Goal: Task Accomplishment & Management: Manage account settings

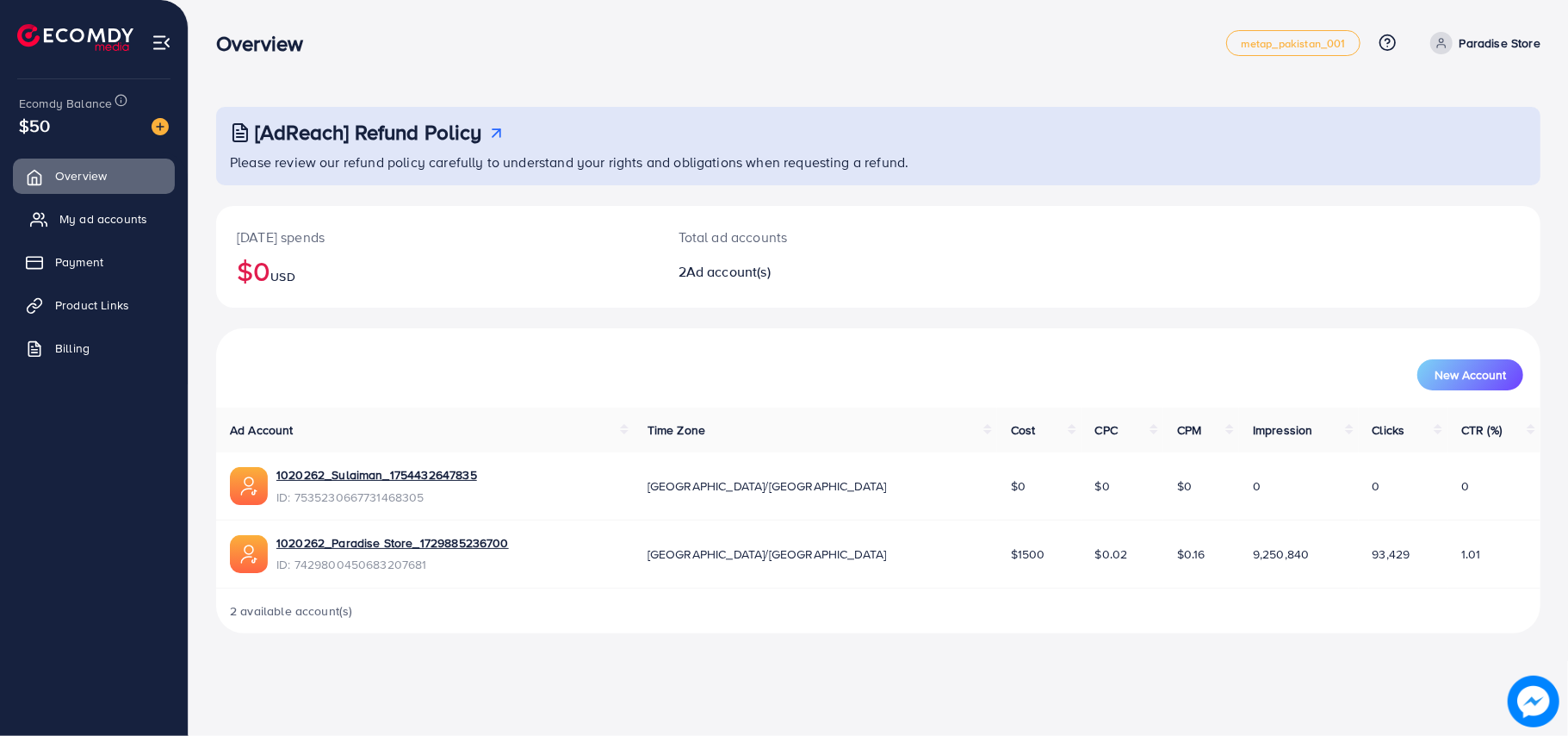
click at [128, 221] on span "My ad accounts" at bounding box center [103, 219] width 88 height 17
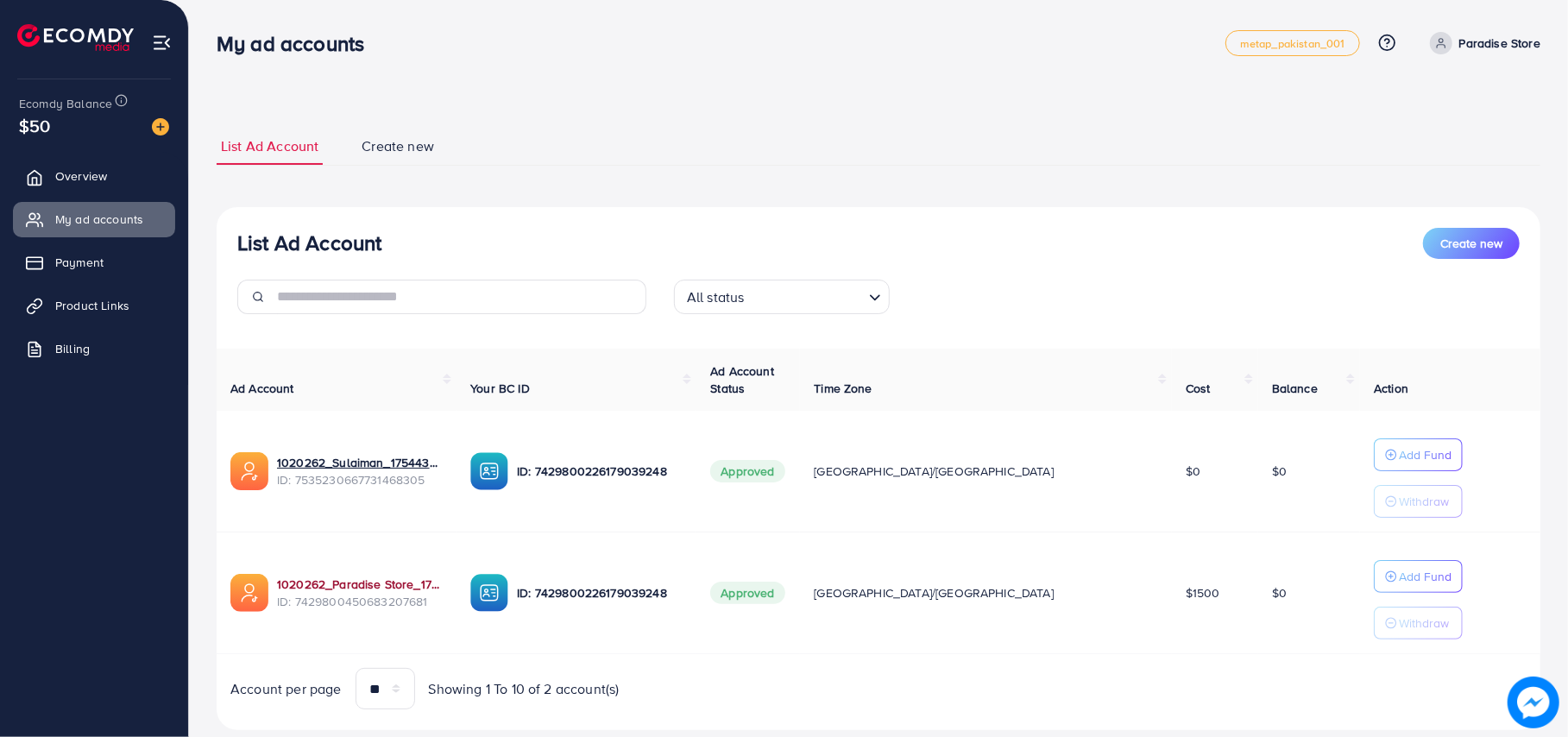
click at [368, 592] on link "1020262_Paradise Store_1729885236700" at bounding box center [359, 585] width 165 height 18
click at [382, 581] on link "1020262_Paradise Store_1729885236700" at bounding box center [359, 585] width 165 height 18
click at [111, 312] on span "Product Links" at bounding box center [96, 305] width 74 height 18
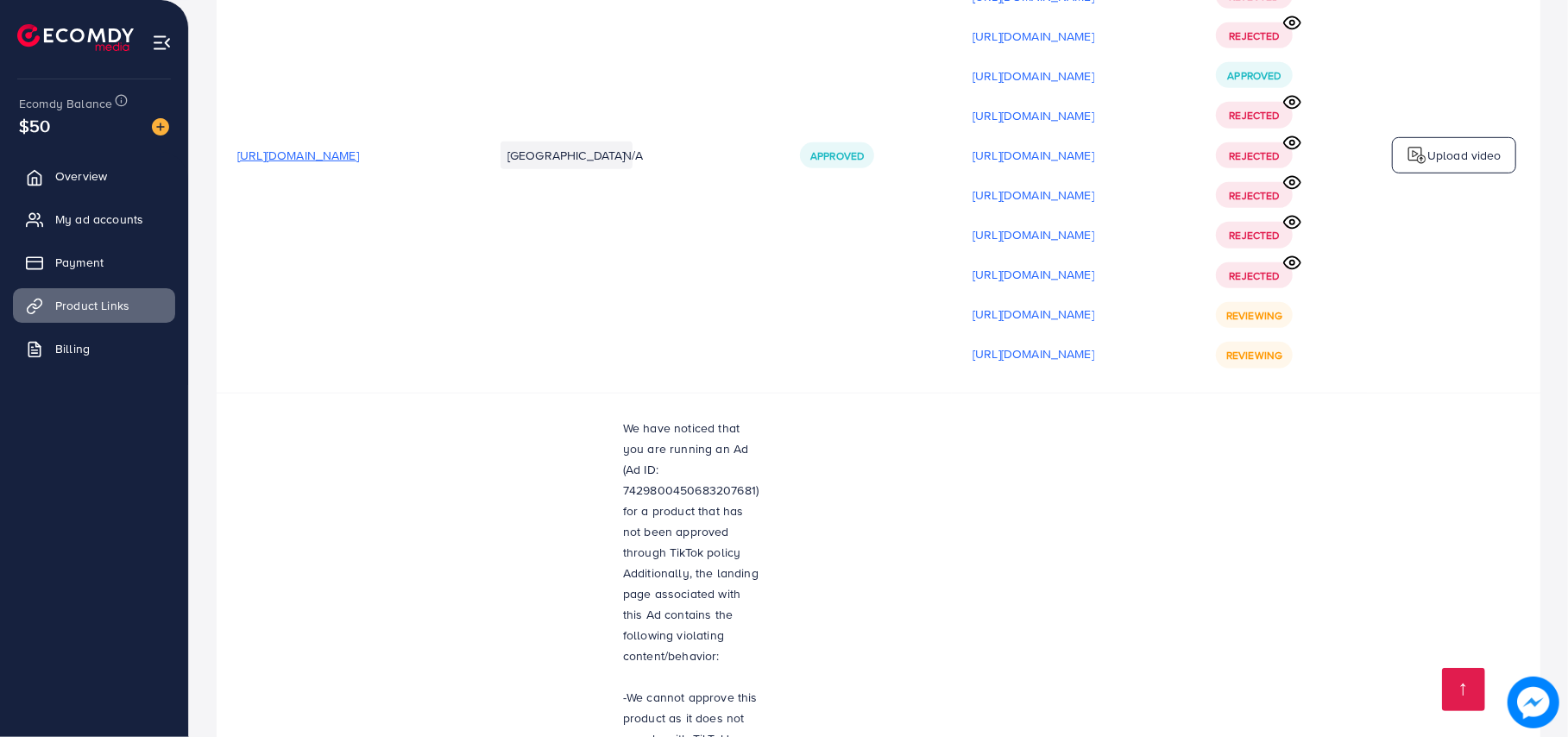
scroll to position [5366, 0]
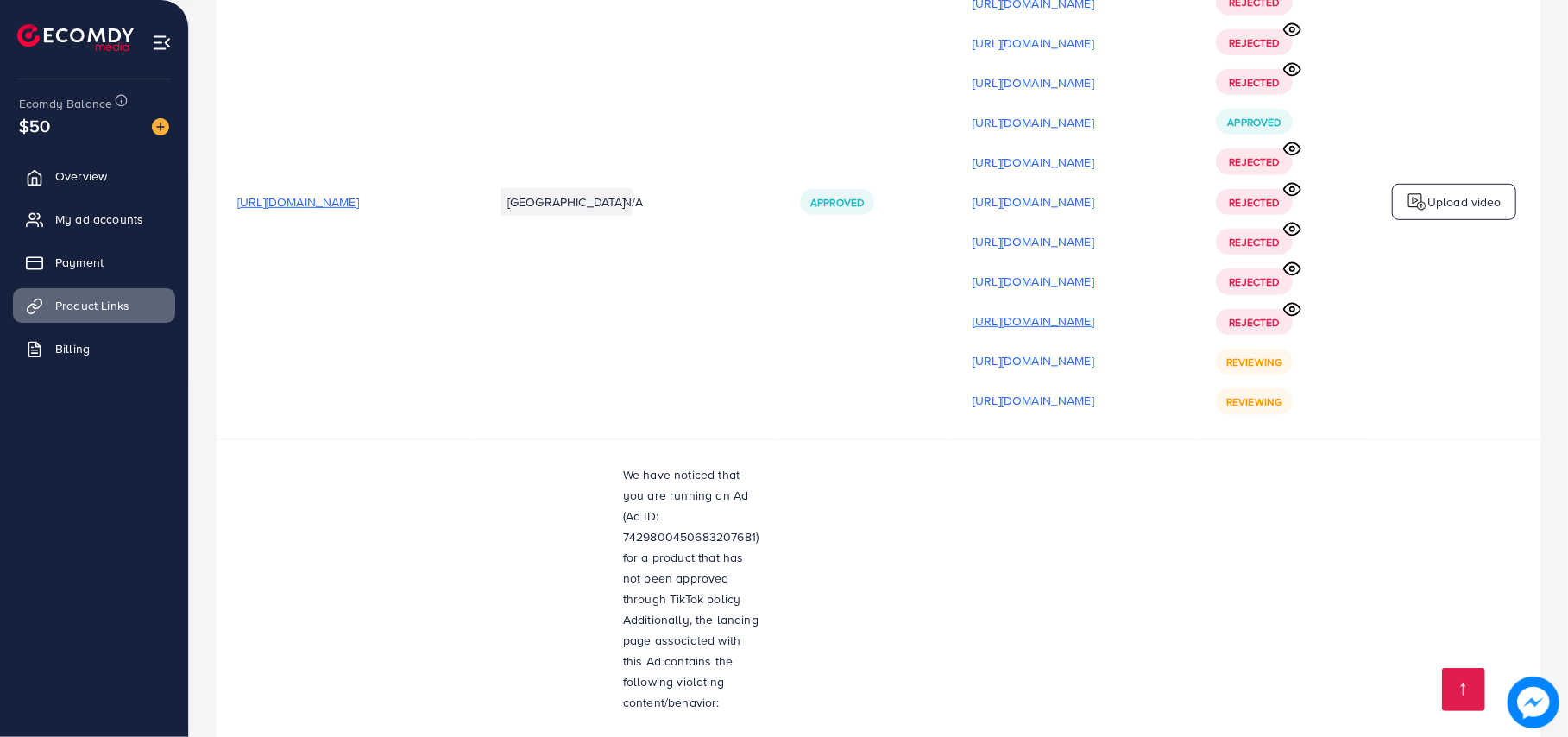
click at [1094, 311] on p "[URL][DOMAIN_NAME]" at bounding box center [1033, 321] width 122 height 21
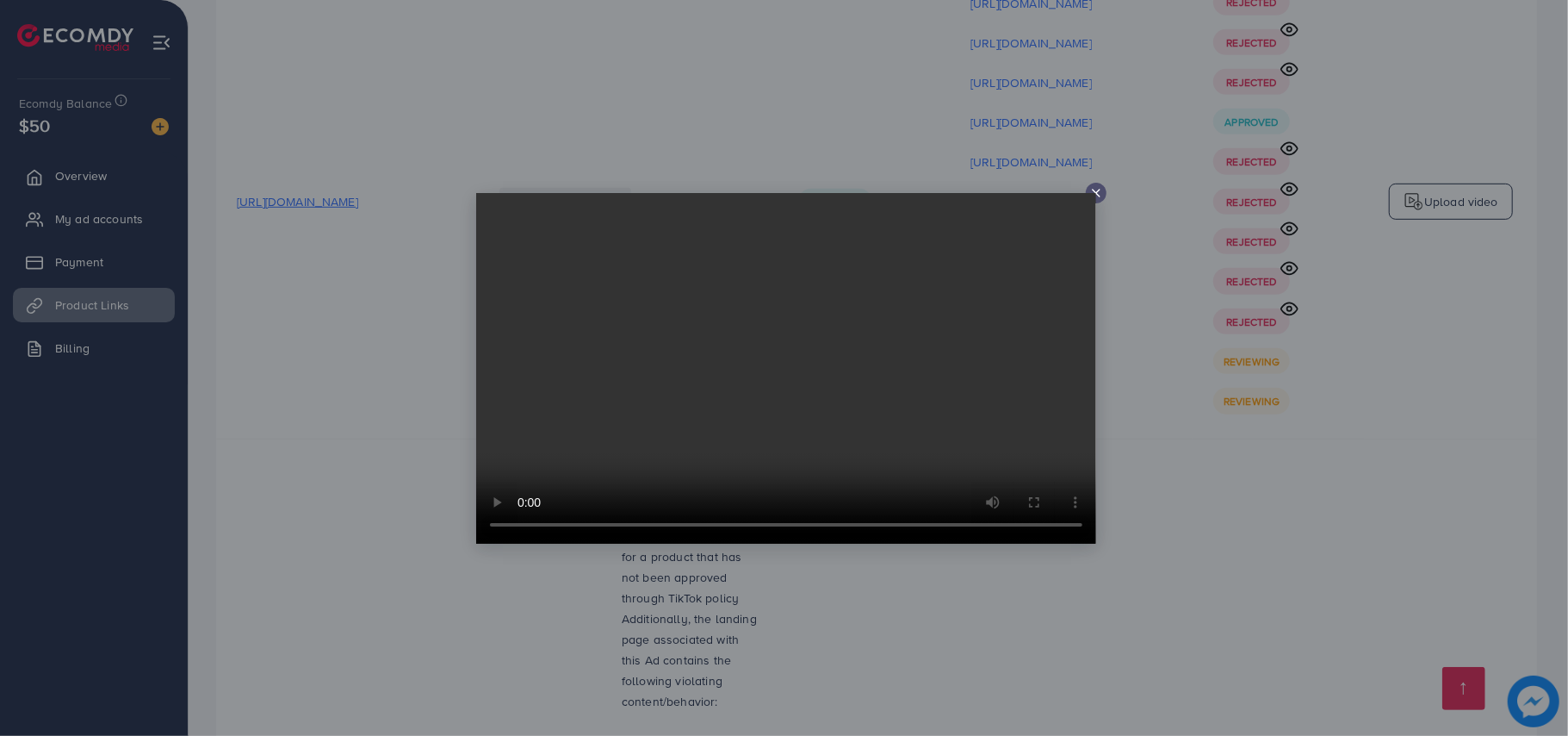
click at [1100, 191] on icon at bounding box center [1096, 193] width 14 height 14
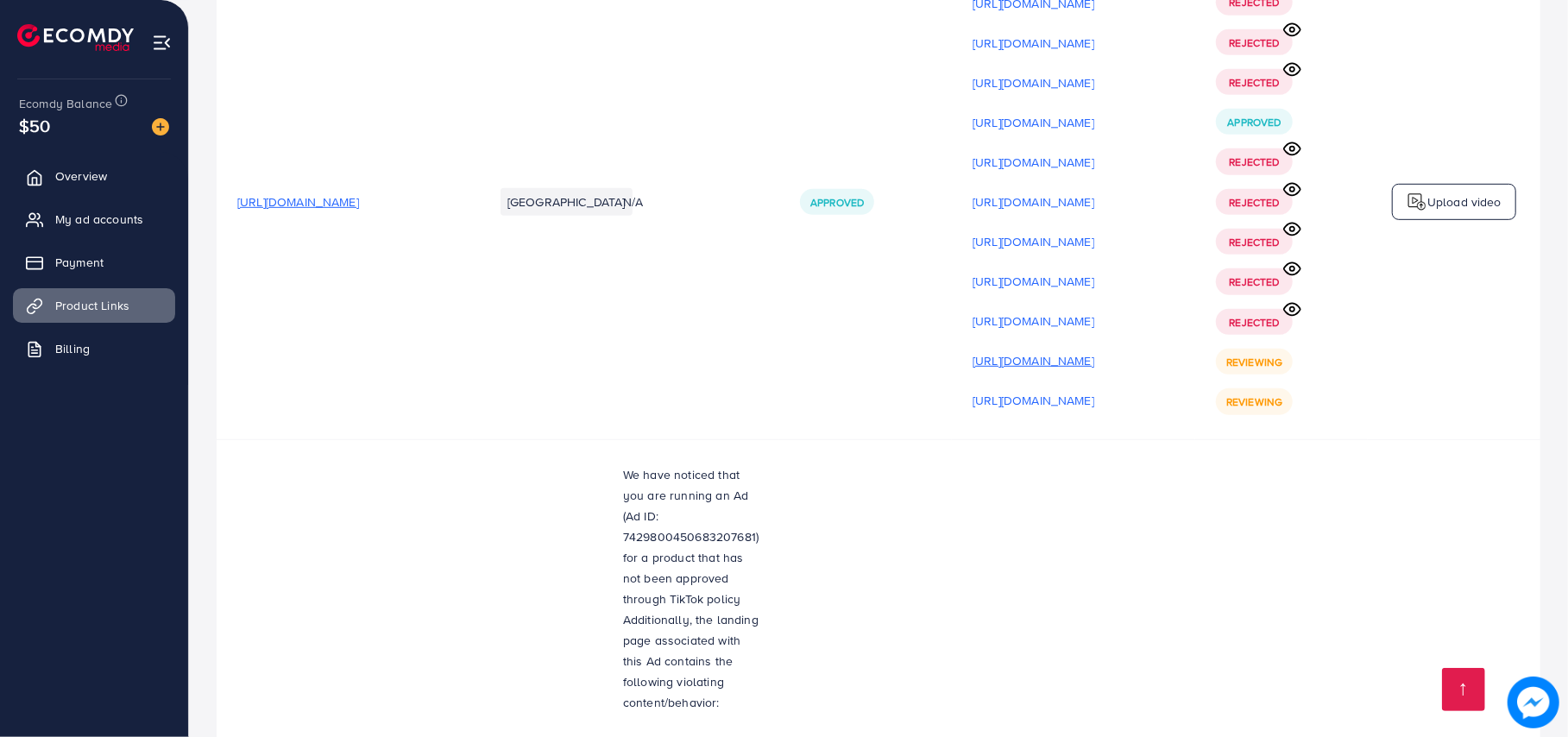
click at [1094, 354] on p "[URL][DOMAIN_NAME]" at bounding box center [1033, 361] width 122 height 21
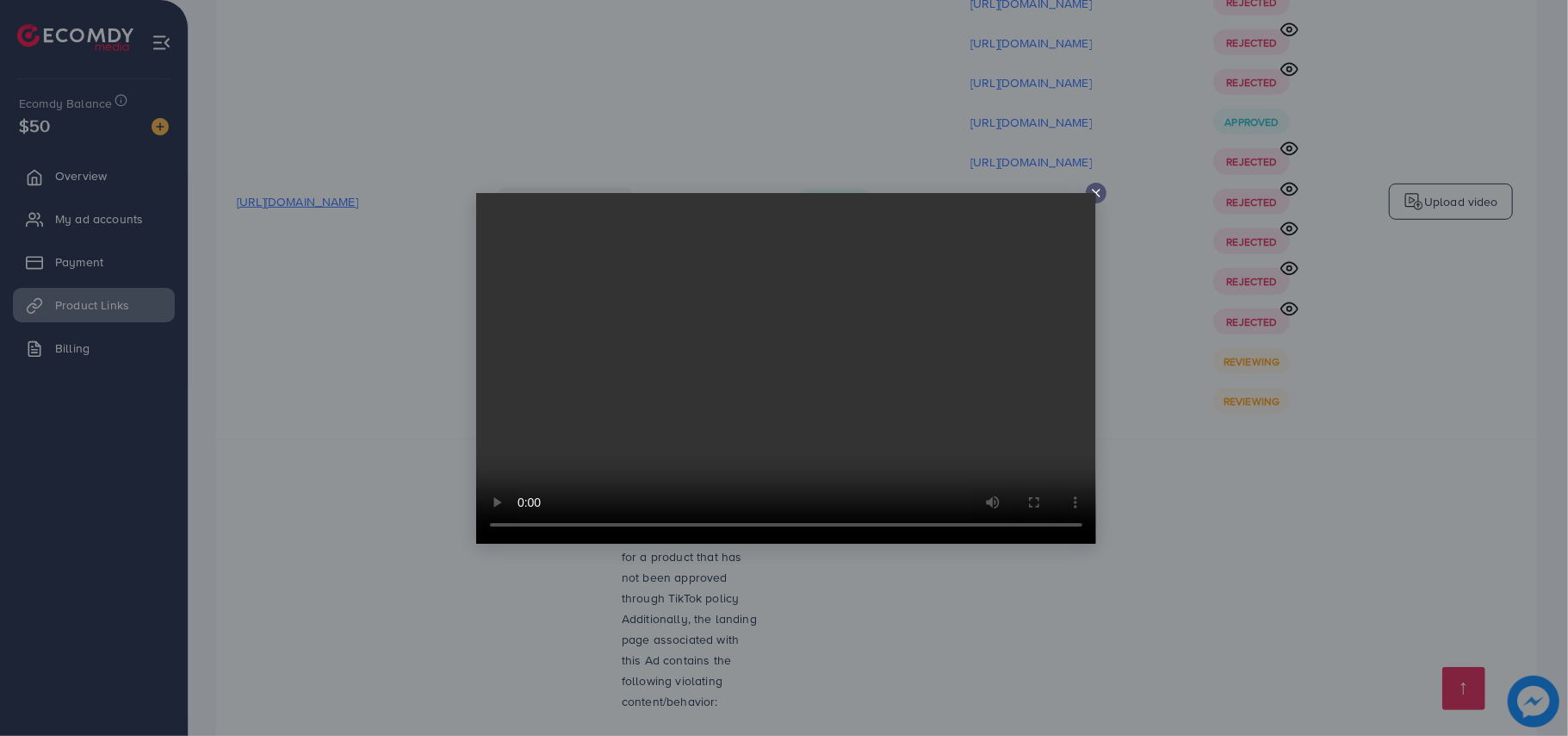
click at [1133, 322] on div at bounding box center [784, 368] width 1568 height 736
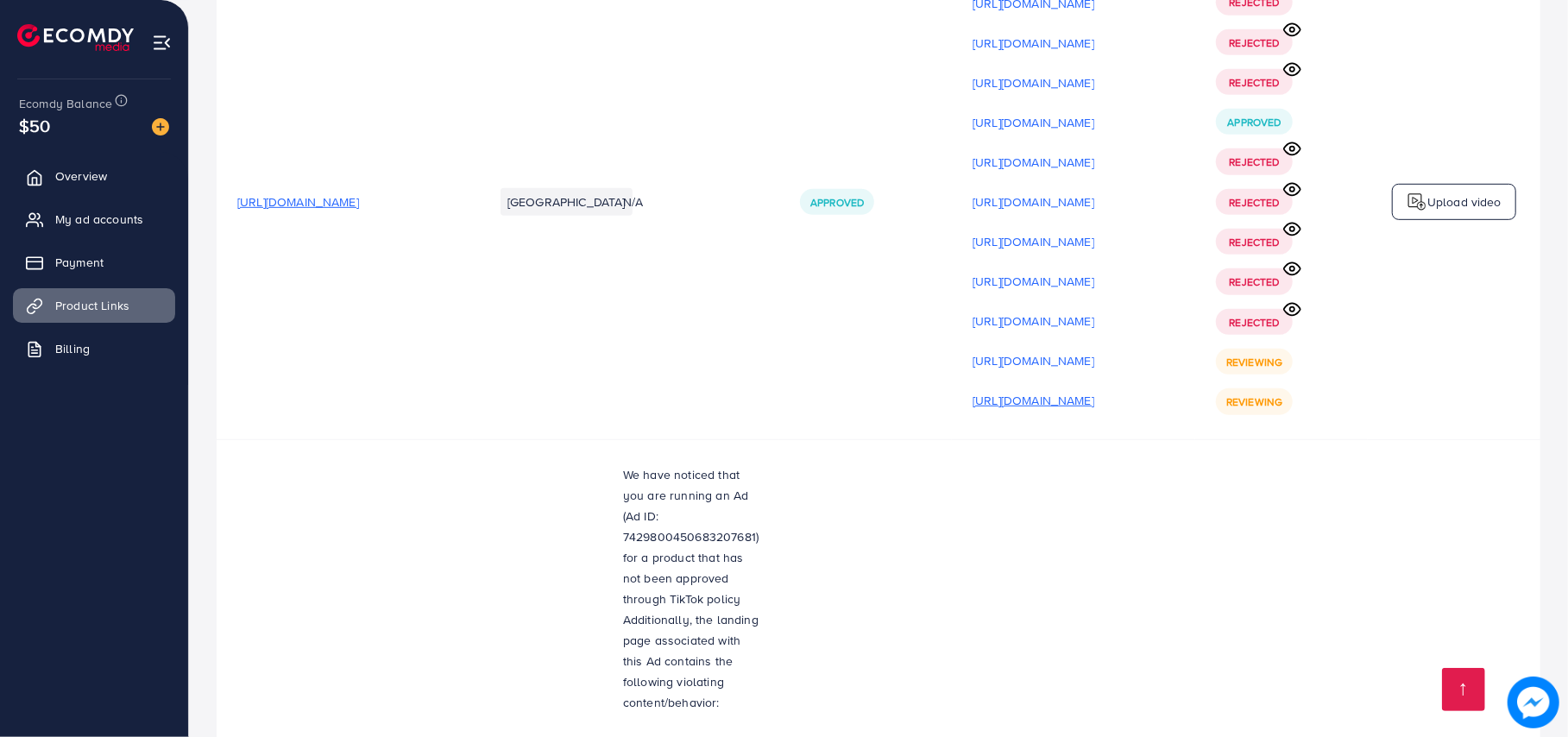
click at [1094, 392] on p "[URL][DOMAIN_NAME]" at bounding box center [1033, 401] width 122 height 21
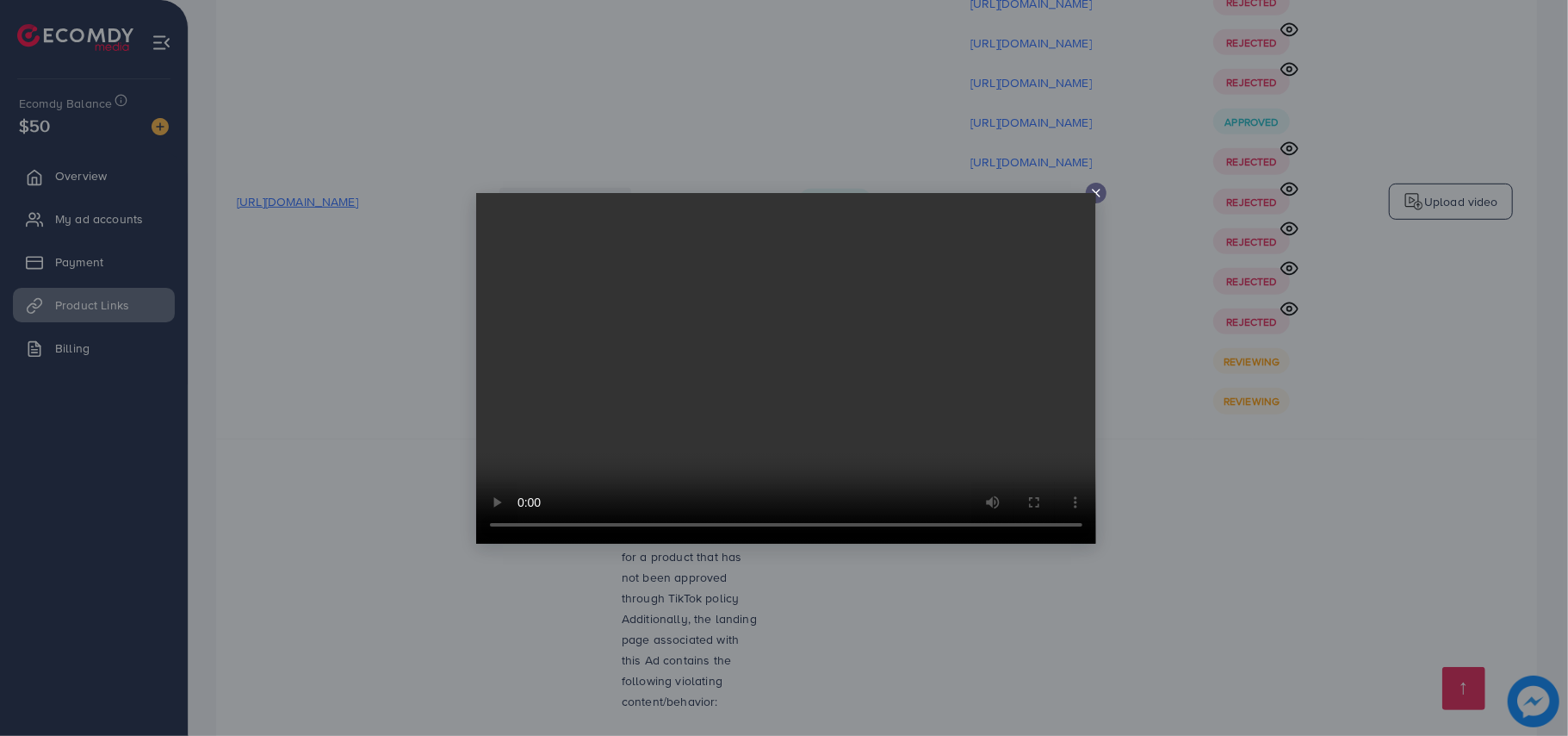
click at [833, 455] on video at bounding box center [786, 368] width 620 height 351
click at [1096, 193] on line at bounding box center [1096, 193] width 7 height 7
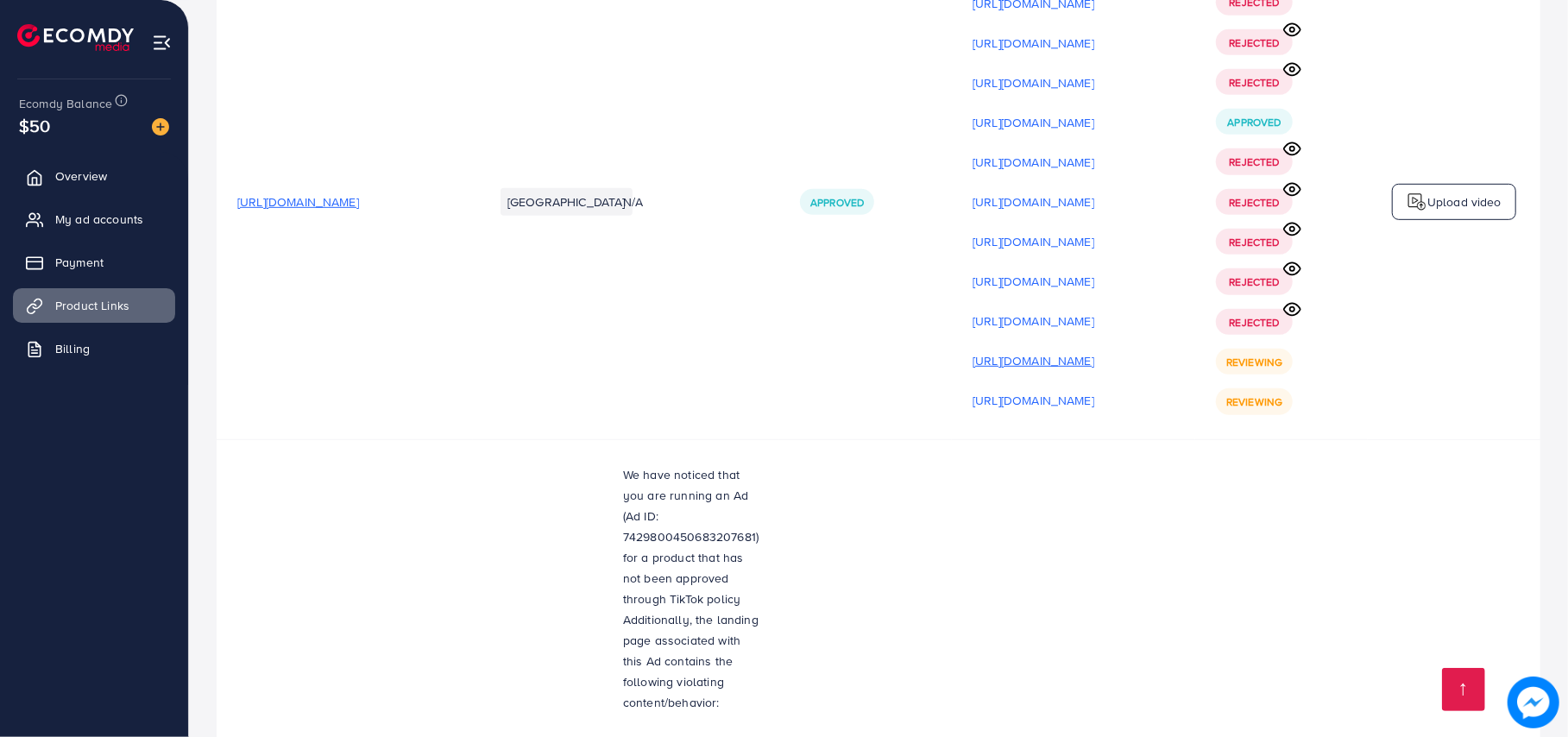
click at [1088, 354] on p "[URL][DOMAIN_NAME]" at bounding box center [1033, 361] width 122 height 21
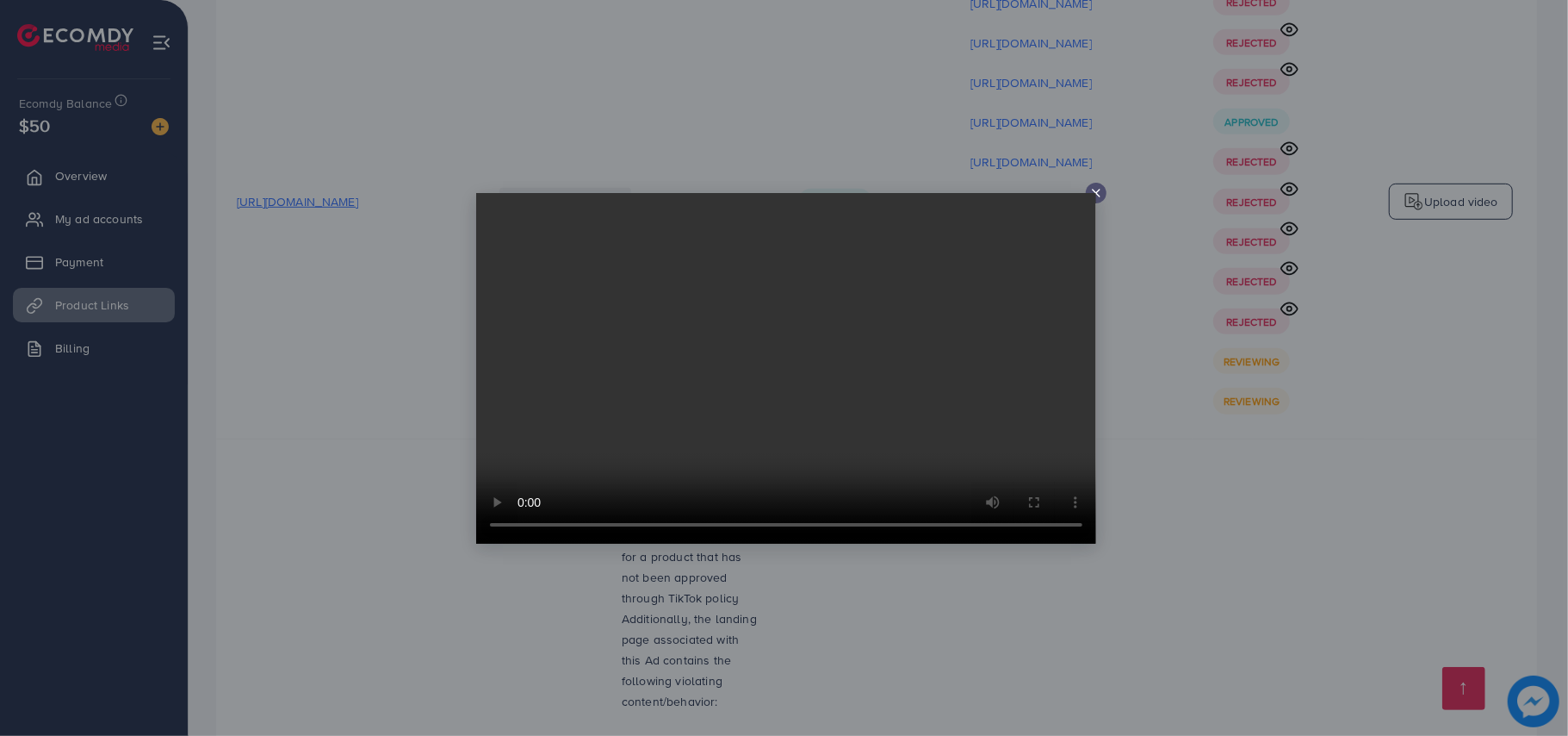
click at [812, 136] on div at bounding box center [784, 368] width 1568 height 736
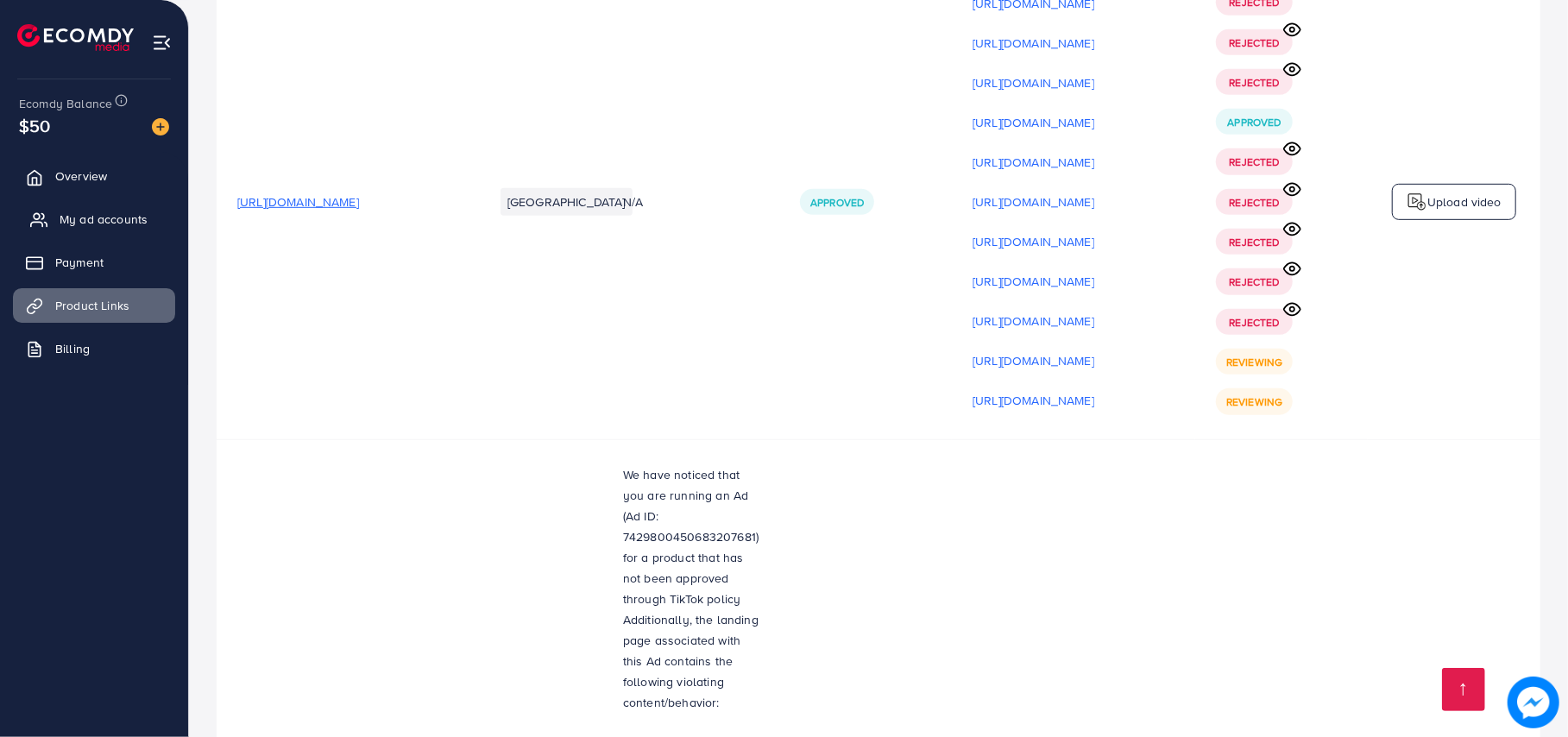
click at [117, 217] on span "My ad accounts" at bounding box center [103, 220] width 88 height 18
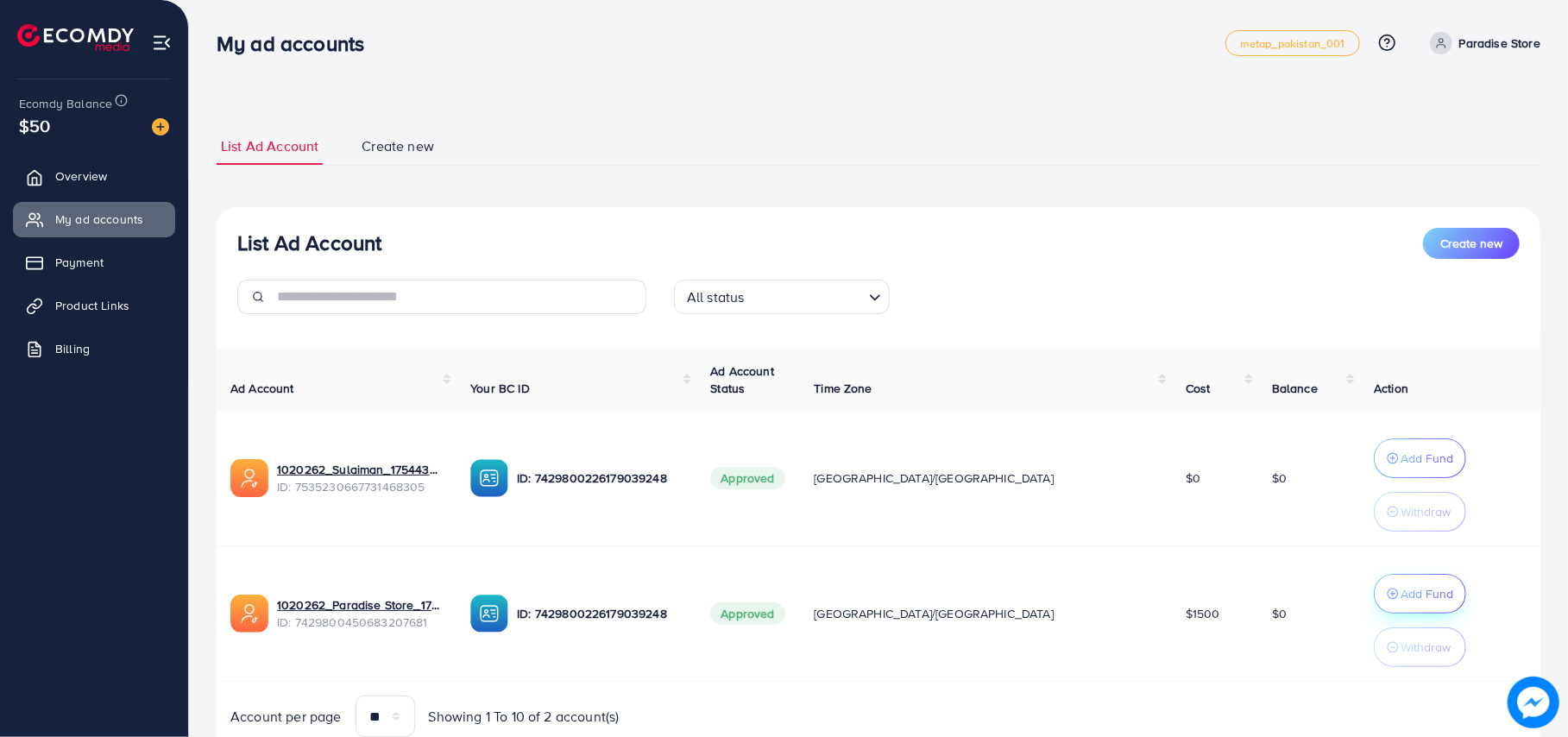
click at [1401, 585] on p "Add Fund" at bounding box center [1427, 593] width 53 height 21
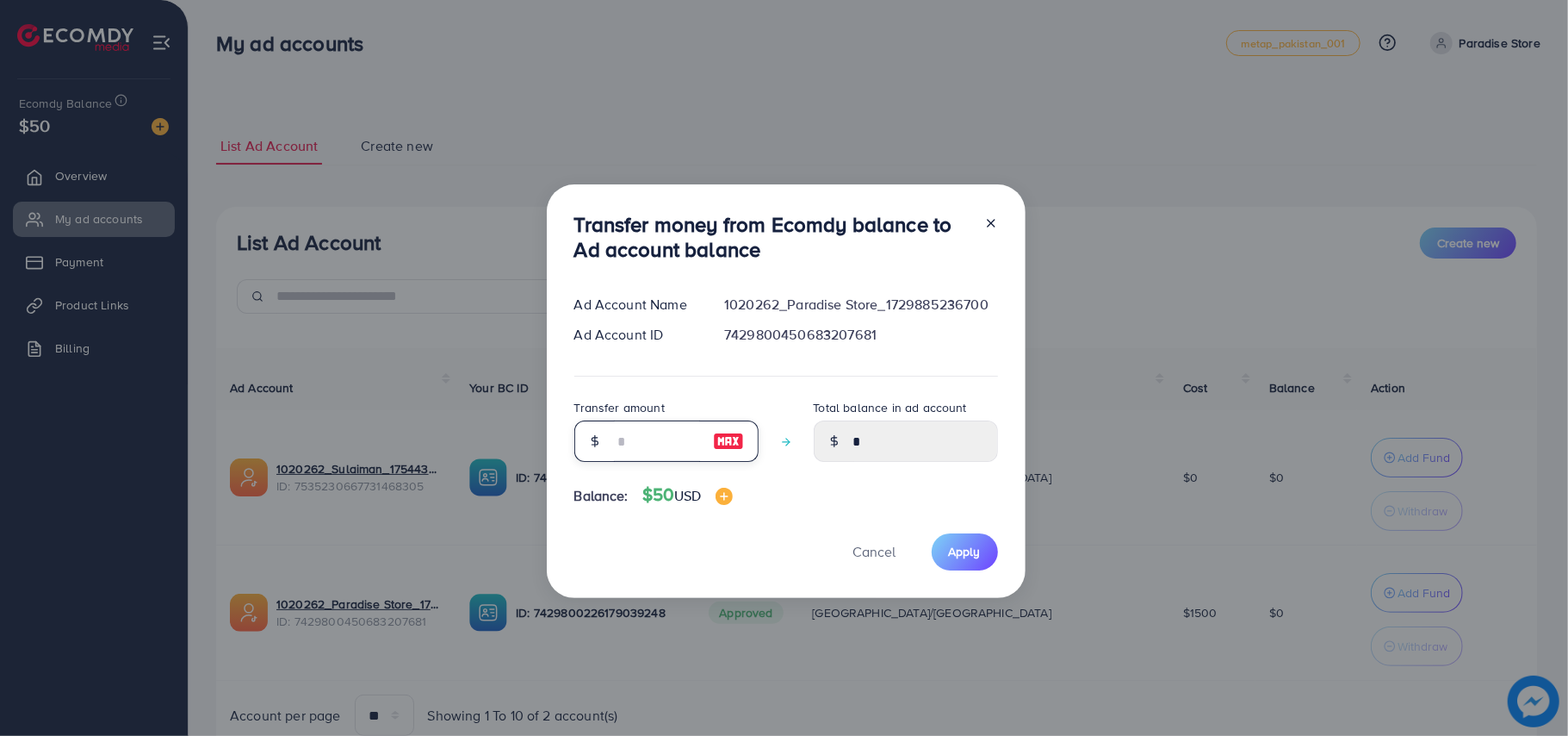
click at [629, 433] on input "number" at bounding box center [657, 441] width 86 height 41
type input "*"
type input "****"
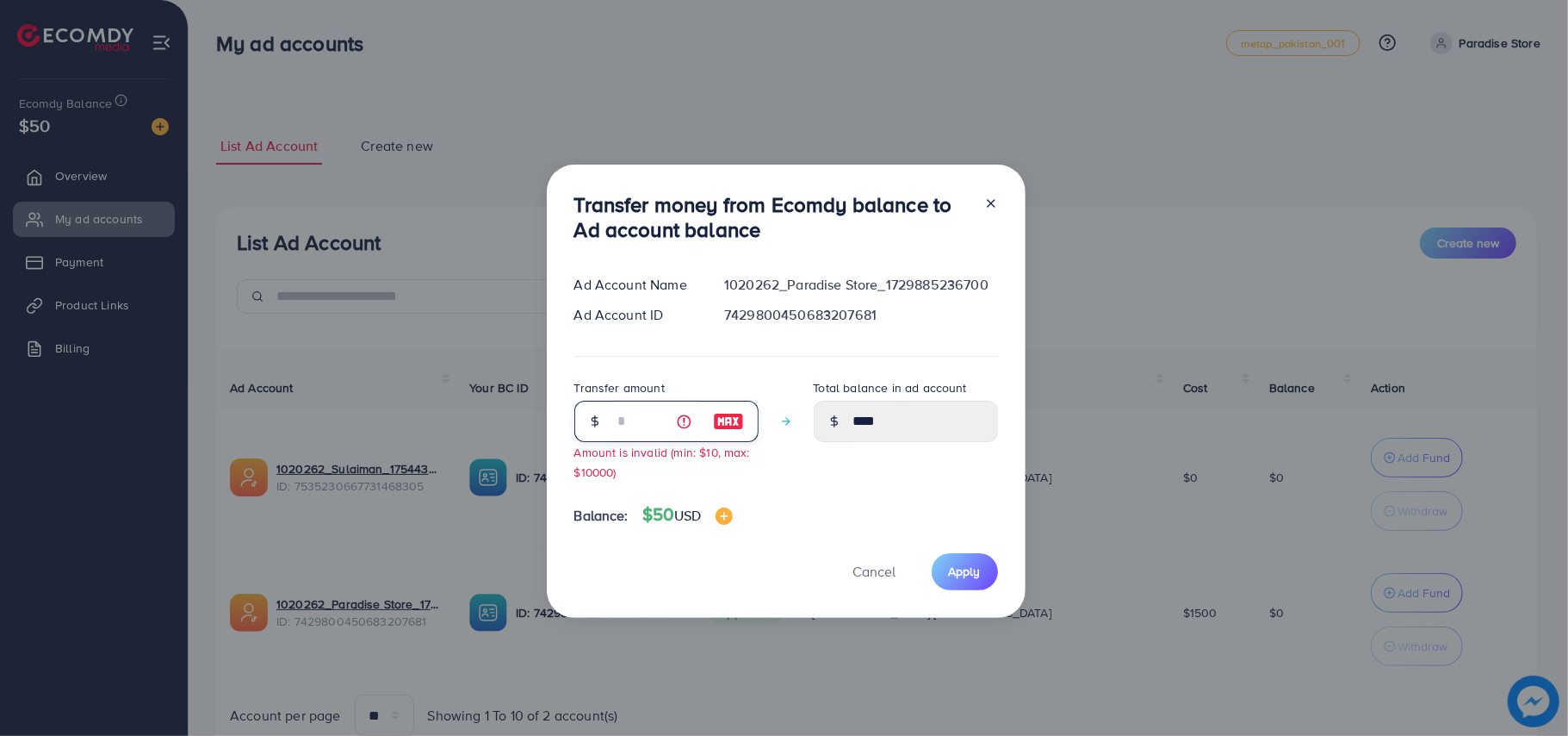
type input "**"
type input "*****"
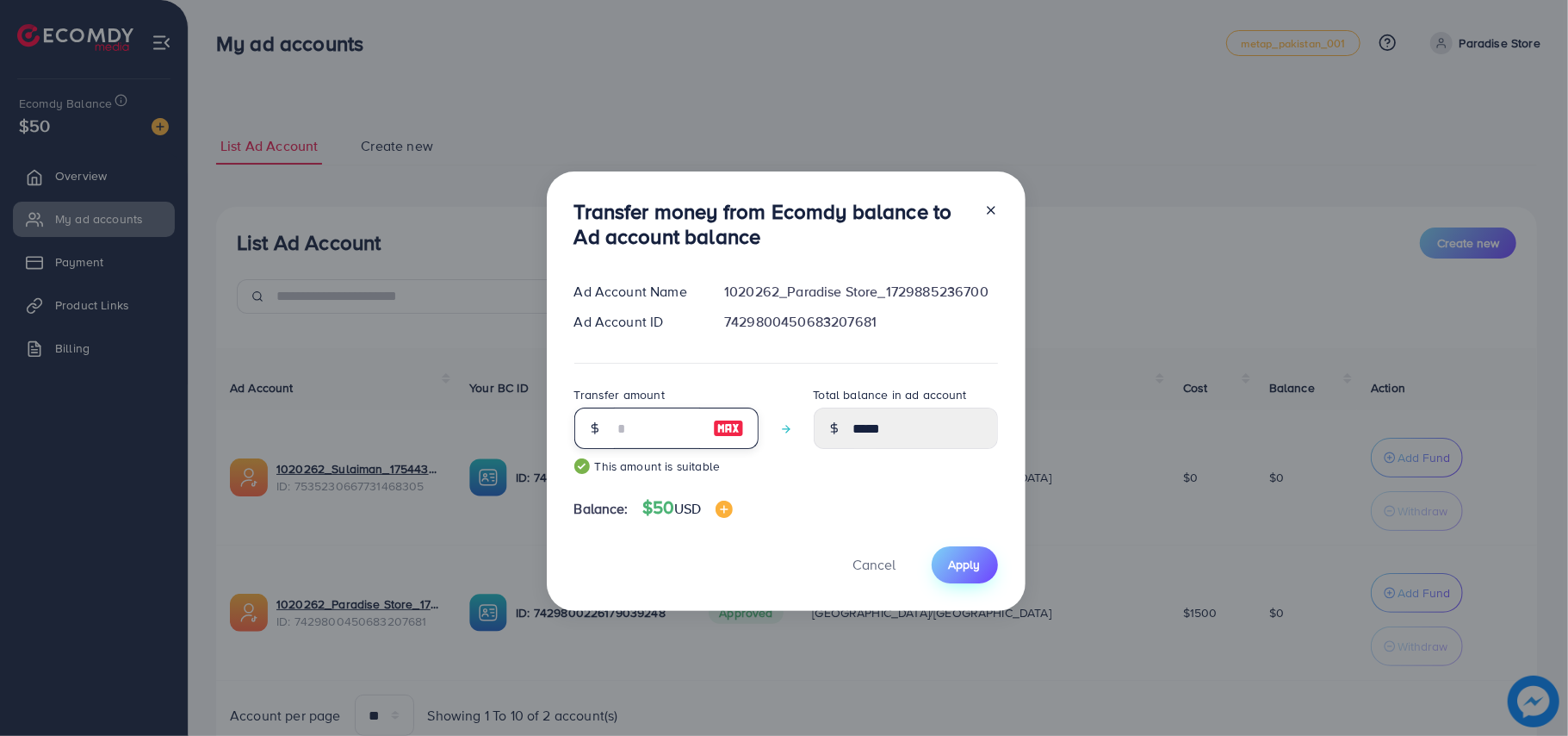
type input "**"
click at [951, 556] on span "Apply" at bounding box center [964, 565] width 31 height 17
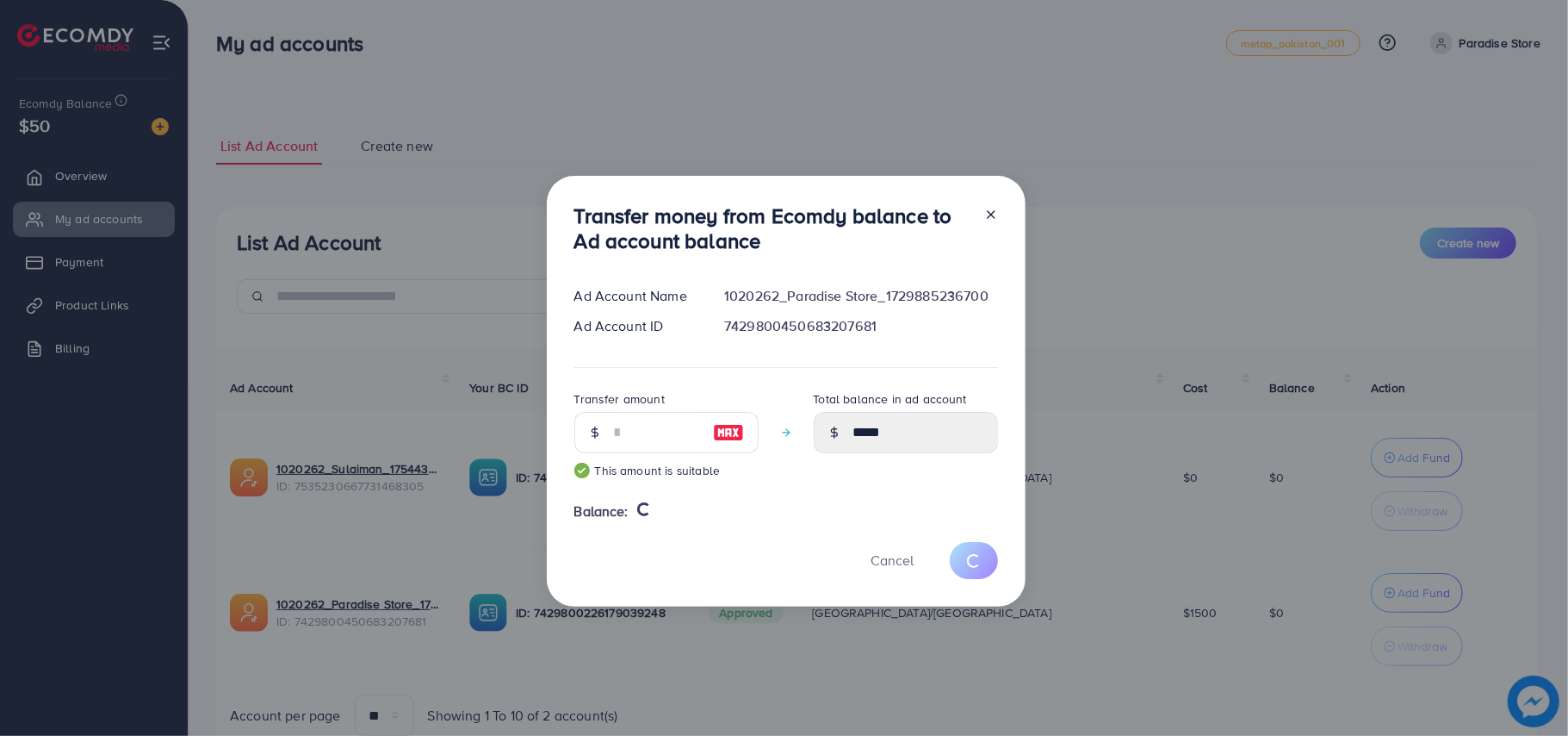
type input "*"
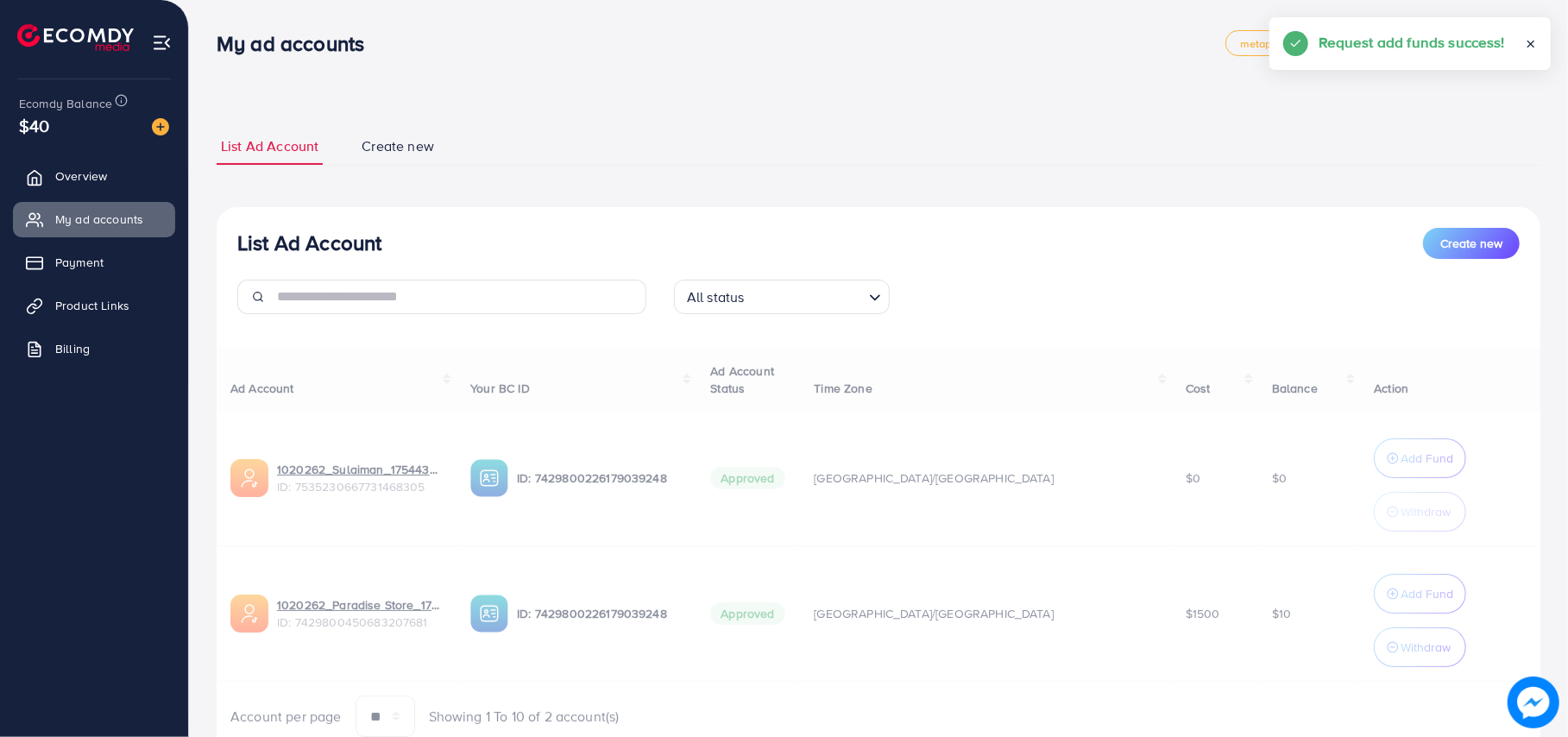
click at [1372, 642] on div "Ad Account Your BC ID Ad Account Status Time Zone Cost Balance Action 1020262_S…" at bounding box center [878, 543] width 1324 height 390
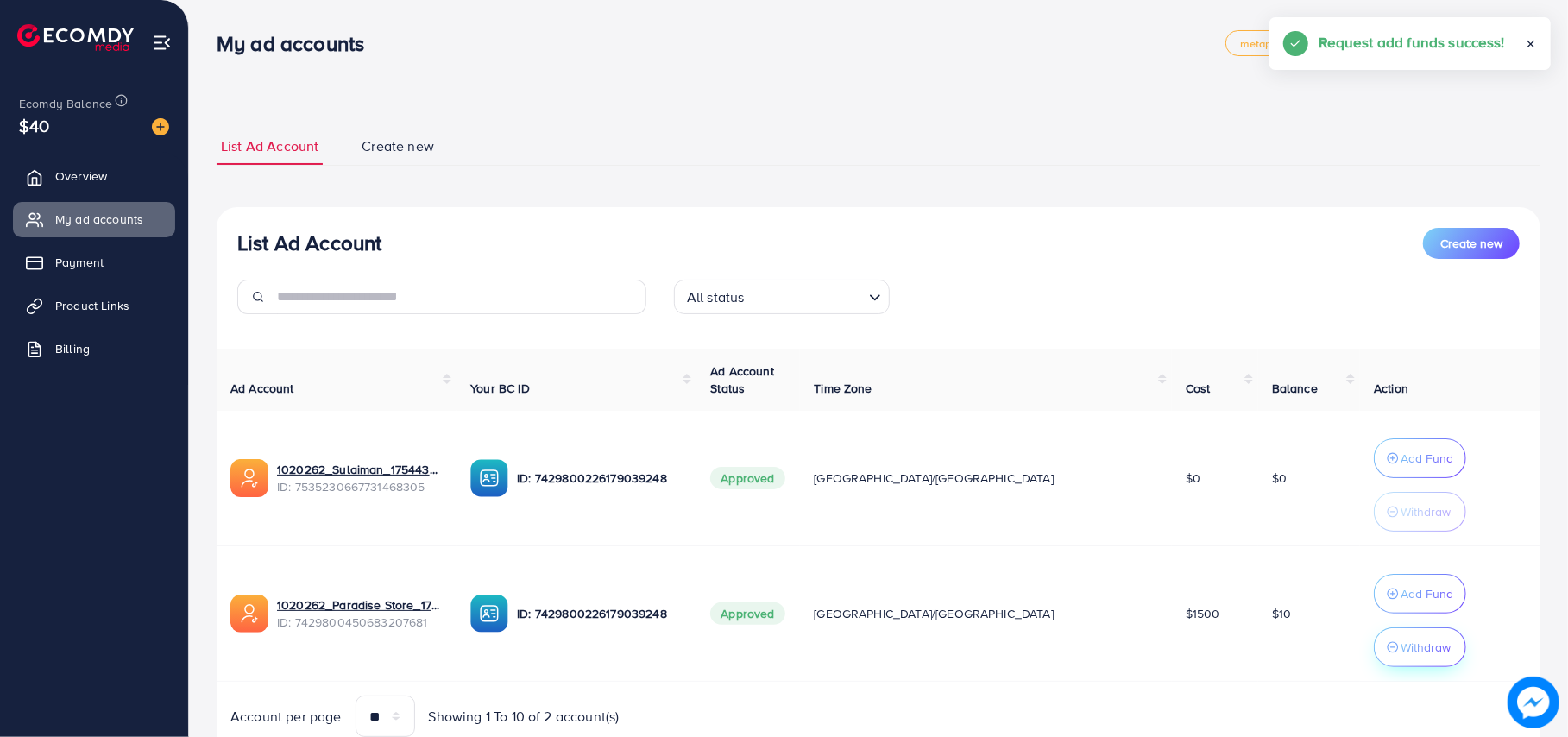
click at [1401, 642] on p "Withdraw" at bounding box center [1425, 648] width 50 height 21
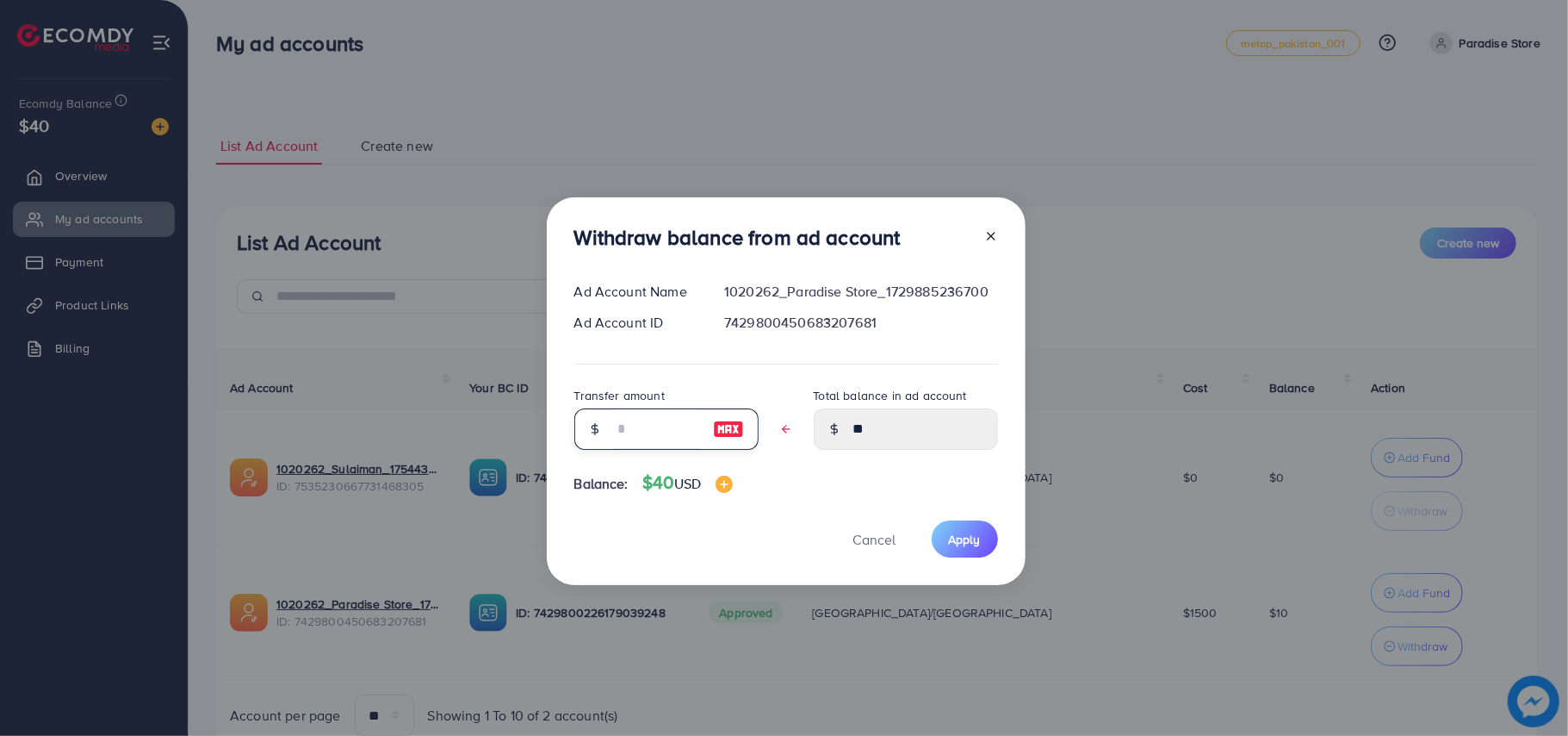
click at [679, 428] on input "text" at bounding box center [657, 428] width 86 height 41
type input "*"
type input "****"
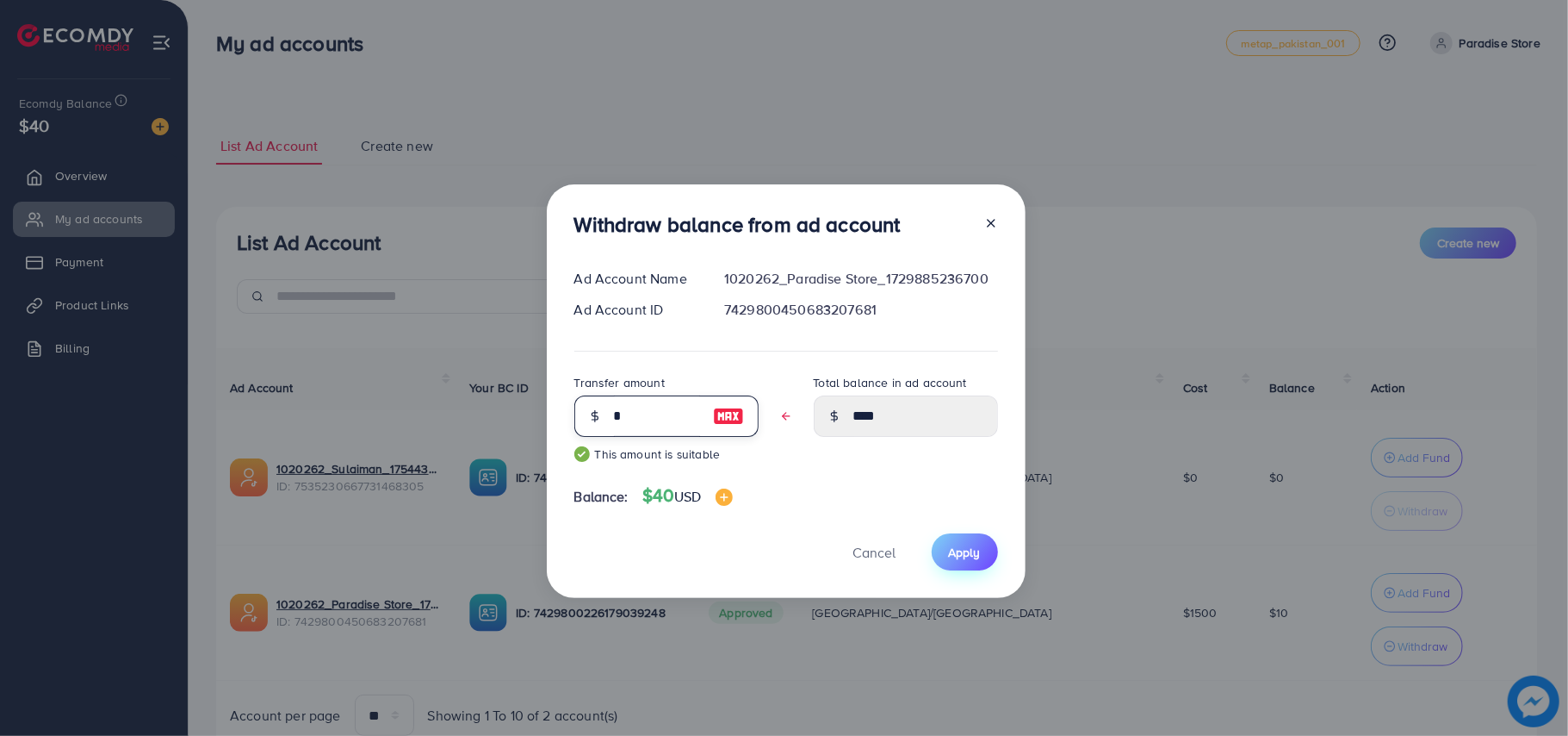
type input "*"
click at [954, 545] on span "Apply" at bounding box center [964, 552] width 31 height 17
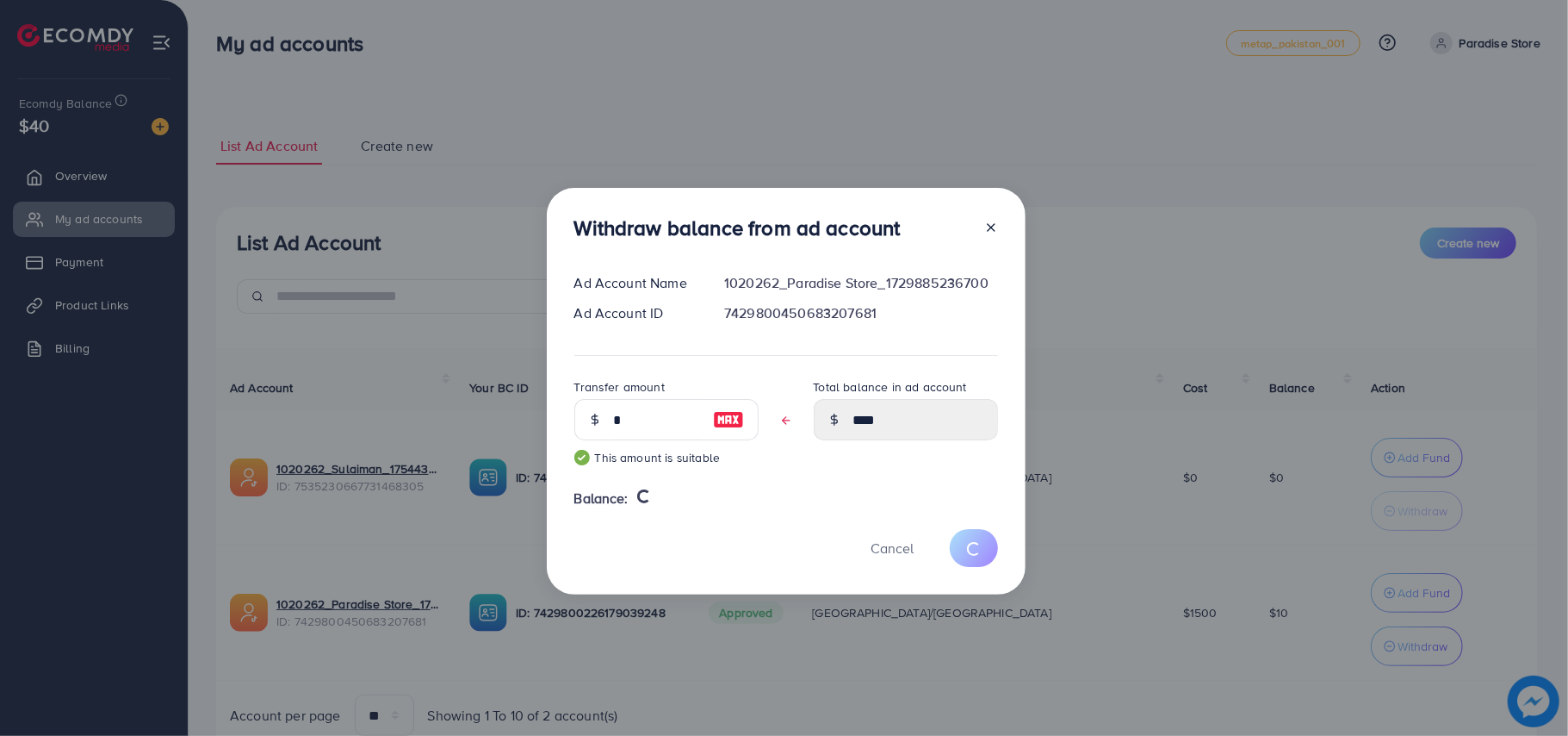
type input "**"
